Goal: Information Seeking & Learning: Learn about a topic

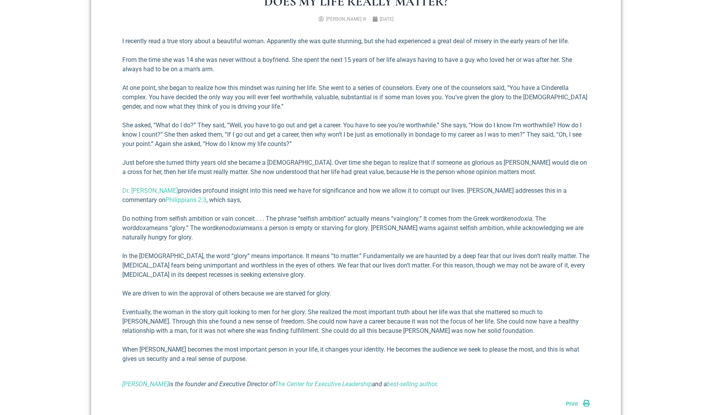
scroll to position [341, 0]
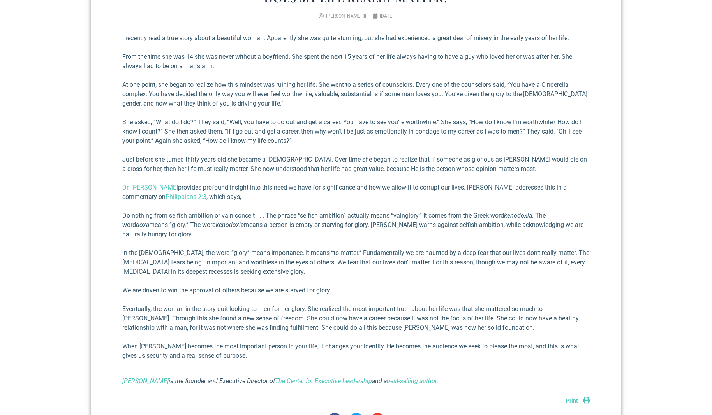
drag, startPoint x: 368, startPoint y: 188, endPoint x: 363, endPoint y: 188, distance: 4.7
click at [368, 188] on p "Dr. [PERSON_NAME] provides profound insight into this need we have for signific…" at bounding box center [355, 192] width 467 height 19
drag, startPoint x: 256, startPoint y: 188, endPoint x: 338, endPoint y: 189, distance: 82.5
click at [338, 189] on p "Dr. [PERSON_NAME] provides profound insight into this need we have for signific…" at bounding box center [355, 192] width 467 height 19
copy p "need we have for significance"
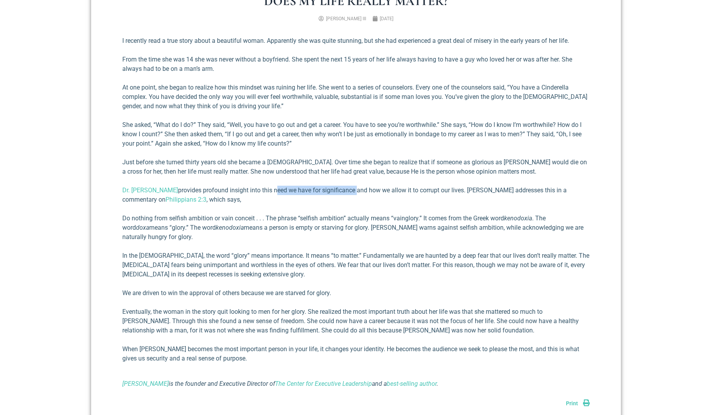
scroll to position [338, 0]
click at [264, 256] on p "In the [DEMOGRAPHIC_DATA], the word “glory” means importance. It means “to matt…" at bounding box center [355, 266] width 467 height 28
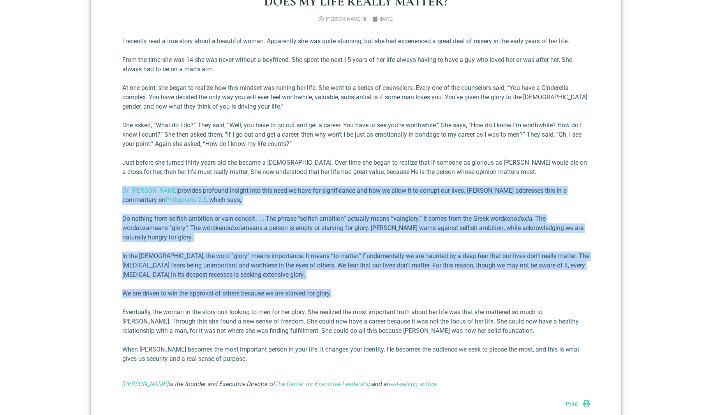
drag, startPoint x: 343, startPoint y: 296, endPoint x: 121, endPoint y: 189, distance: 246.9
click at [121, 189] on div "Does My Life Really Matter? [PERSON_NAME] III [DATE] I recently read a true sto…" at bounding box center [356, 215] width 530 height 470
copy div "Lo. Ips Dolors ametcons adipisci elitsed doei temp inci ut labo etd magnaaliqua…"
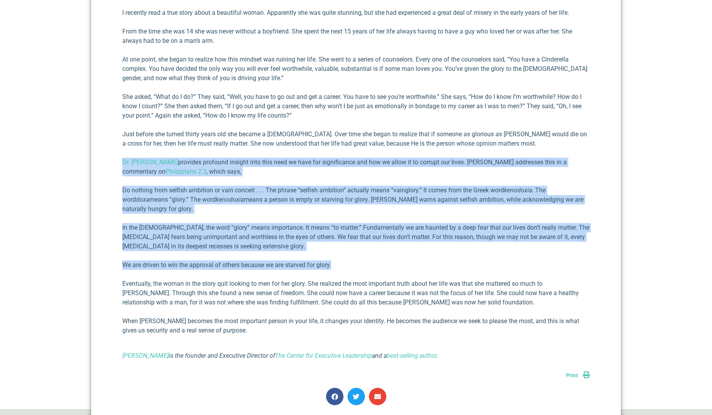
scroll to position [370, 0]
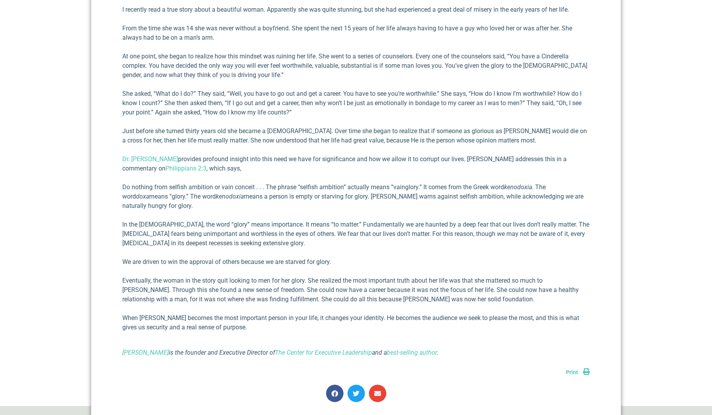
drag, startPoint x: 329, startPoint y: 334, endPoint x: 248, endPoint y: 334, distance: 80.6
click at [328, 334] on div "I recently read a true story about a beautiful woman. Apparently she was quite …" at bounding box center [355, 181] width 467 height 352
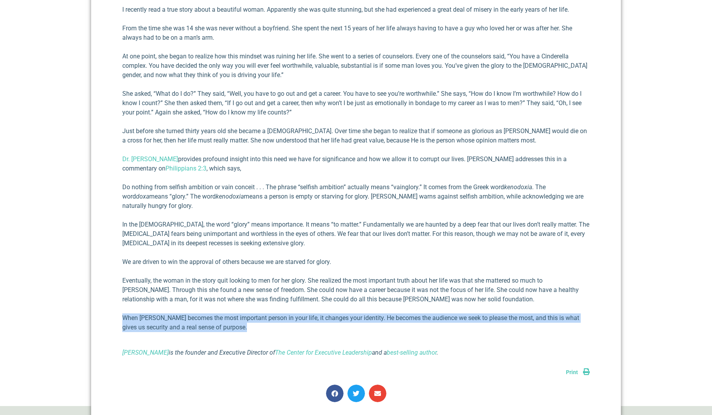
drag, startPoint x: 202, startPoint y: 330, endPoint x: 105, endPoint y: 313, distance: 98.7
click at [105, 313] on div "Does My Life Really Matter? [PERSON_NAME] III [DATE] I recently read a true sto…" at bounding box center [356, 183] width 530 height 470
copy p "When [PERSON_NAME] becomes the most important person in your life, it changes y…"
